Goal: Transaction & Acquisition: Book appointment/travel/reservation

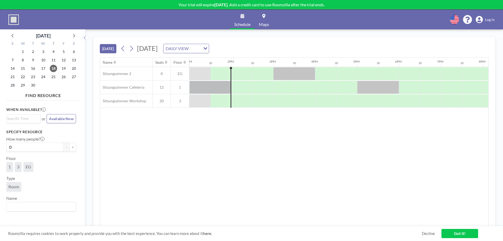
scroll to position [0, 545]
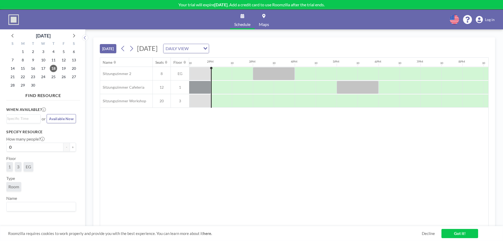
scroll to position [0, 565]
click at [302, 98] on div at bounding box center [304, 100] width 21 height 13
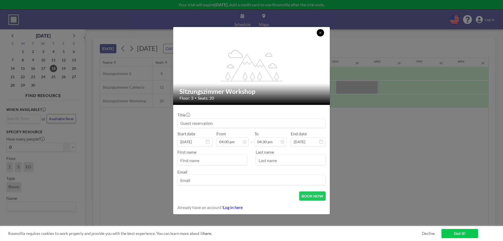
click at [320, 35] on button at bounding box center [319, 32] width 7 height 7
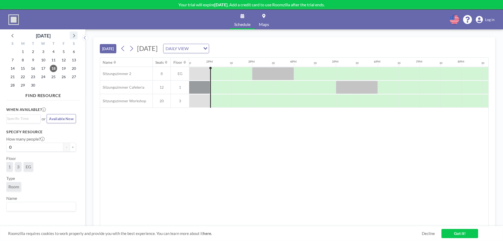
click at [75, 33] on icon at bounding box center [73, 35] width 7 height 7
click at [55, 69] on span "16" at bounding box center [53, 68] width 7 height 7
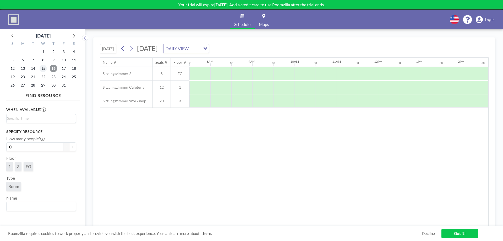
scroll to position [0, 314]
click at [45, 69] on span "15" at bounding box center [43, 68] width 7 height 7
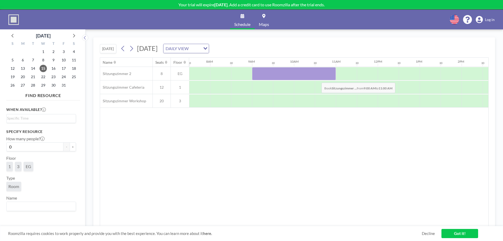
drag, startPoint x: 270, startPoint y: 77, endPoint x: 317, endPoint y: 79, distance: 46.9
click at [317, 79] on div at bounding box center [294, 73] width 84 height 13
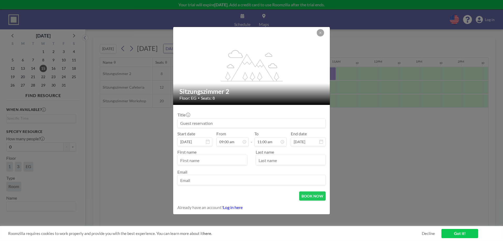
click at [220, 125] on input at bounding box center [251, 123] width 148 height 9
click at [201, 162] on input "text" at bounding box center [211, 160] width 69 height 9
type input "Evelix"
type input "Jörg"
type input "Lang"
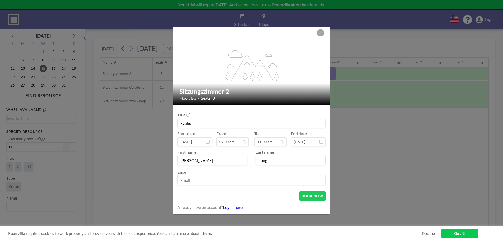
click at [196, 180] on input "email" at bounding box center [251, 180] width 148 height 9
type input "jlang@evelix.ch"
click at [315, 194] on button "BOOK NOW" at bounding box center [312, 195] width 26 height 9
